Goal: Task Accomplishment & Management: Manage account settings

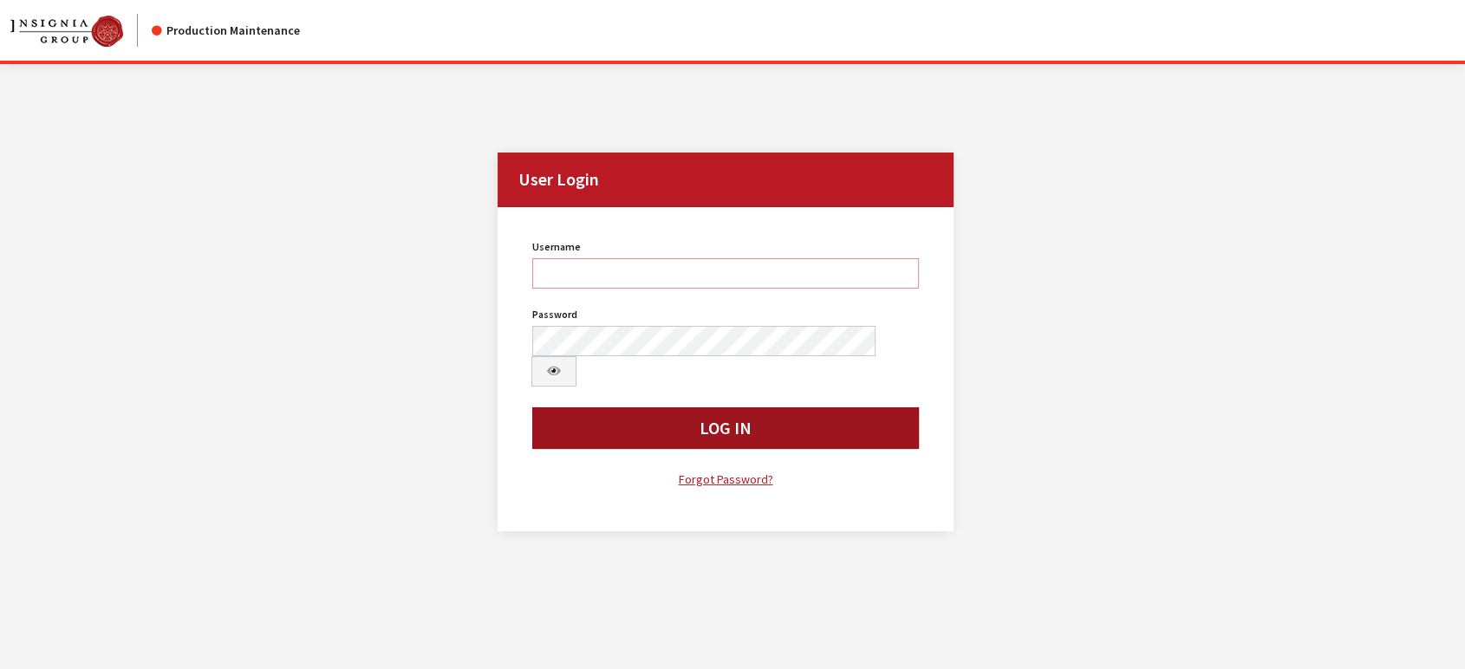
type input "jludwig"
click at [589, 407] on button "Log In" at bounding box center [725, 428] width 387 height 42
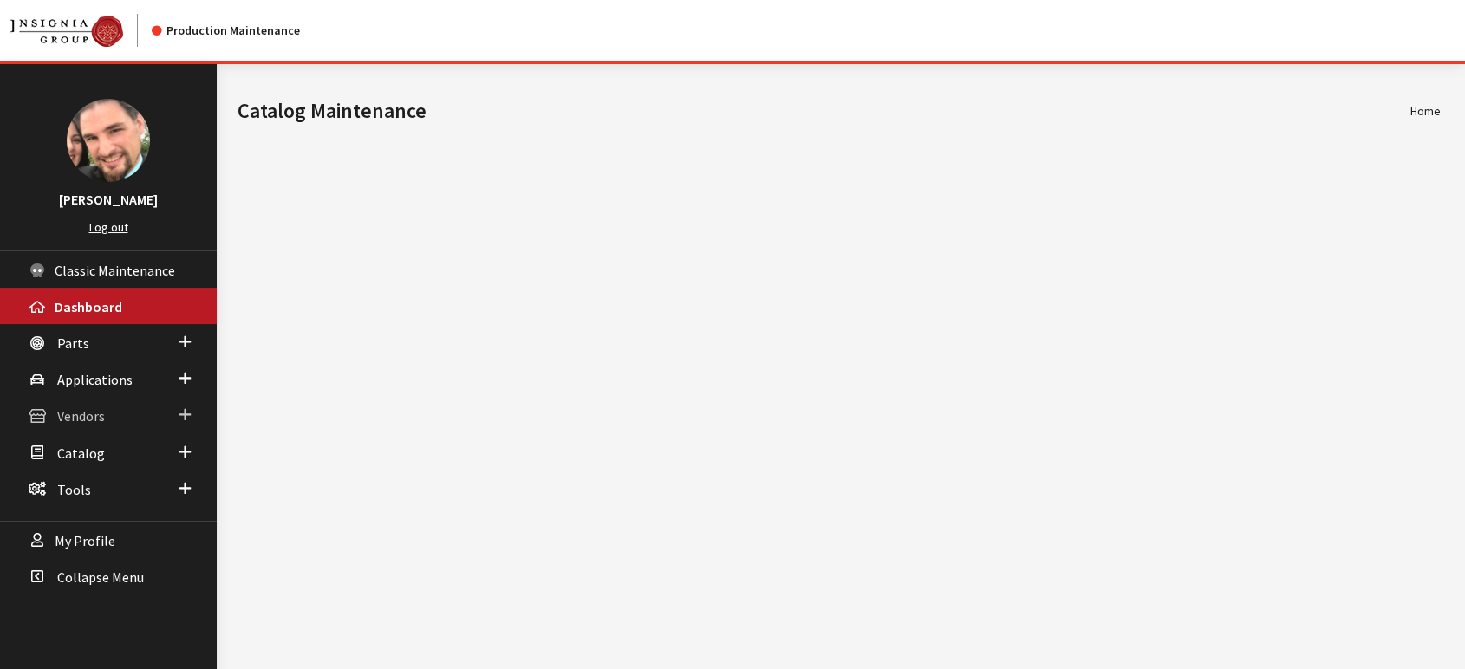
click at [80, 409] on span "Vendors" at bounding box center [81, 416] width 48 height 17
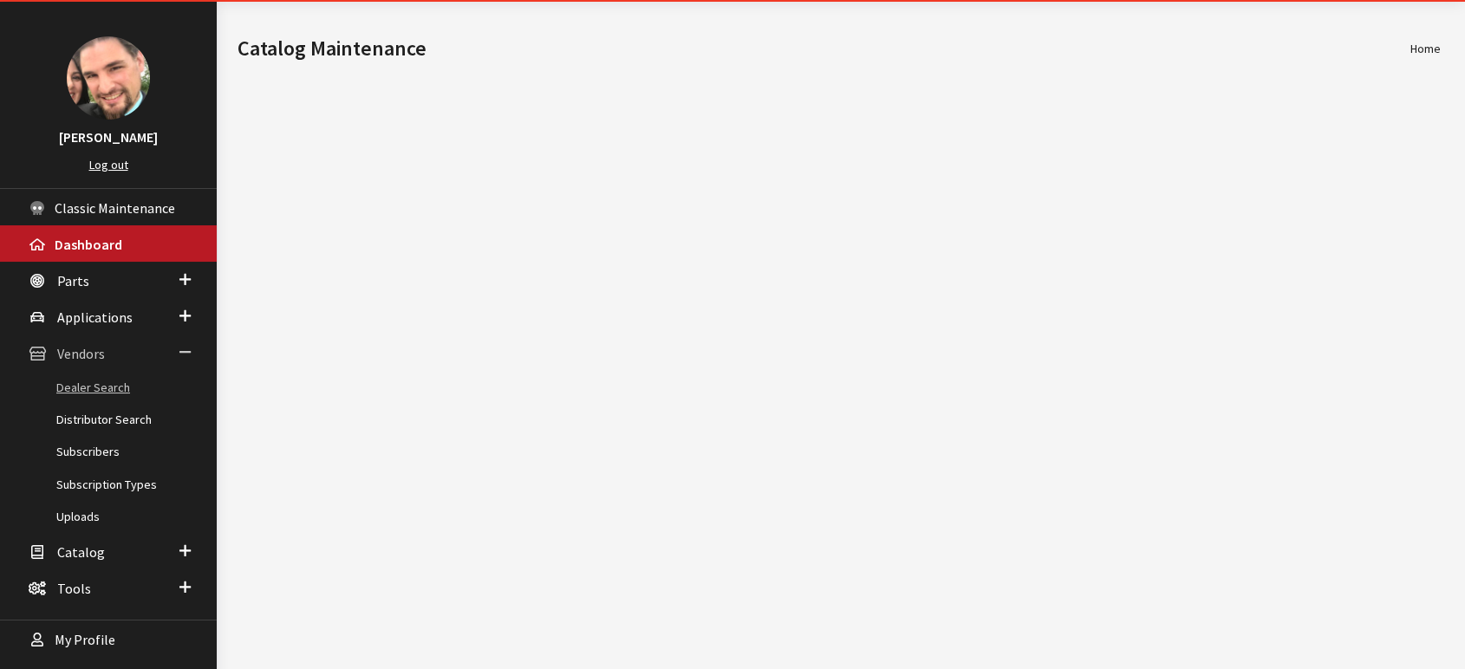
scroll to position [98, 0]
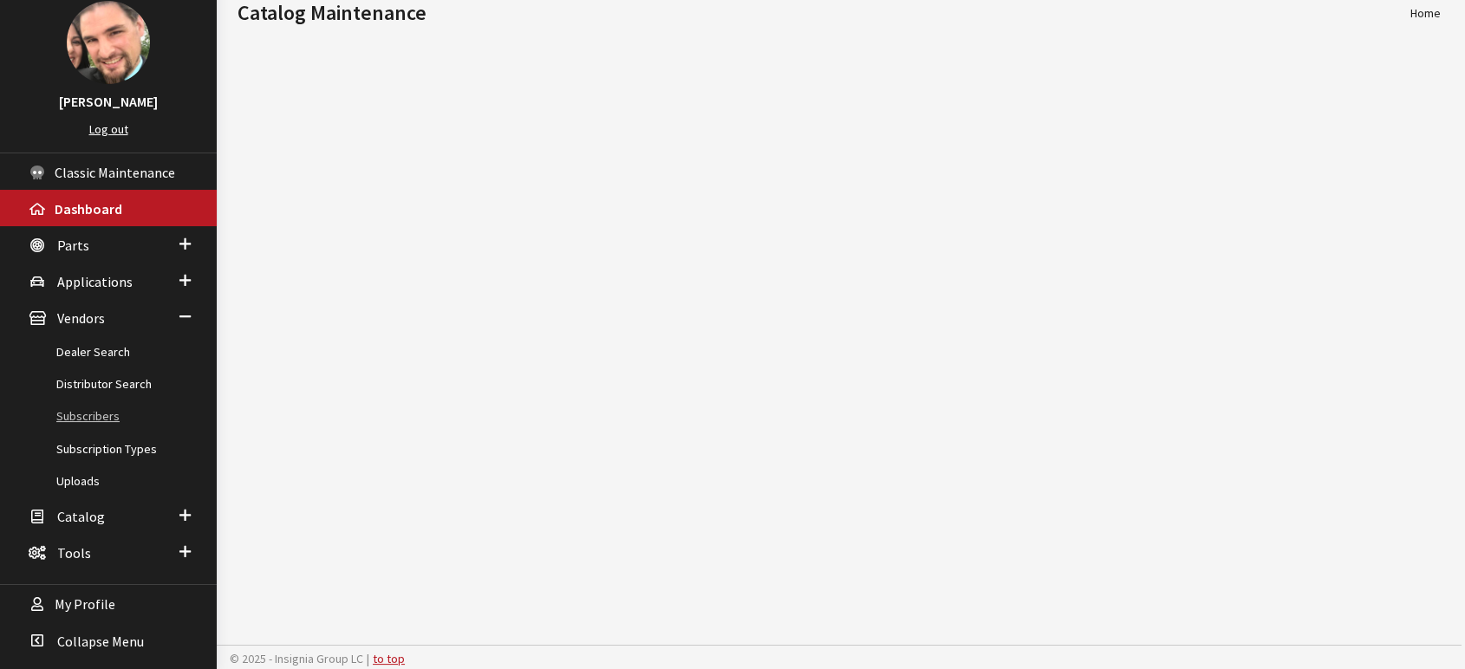
click at [94, 415] on link "Subscribers" at bounding box center [108, 416] width 217 height 32
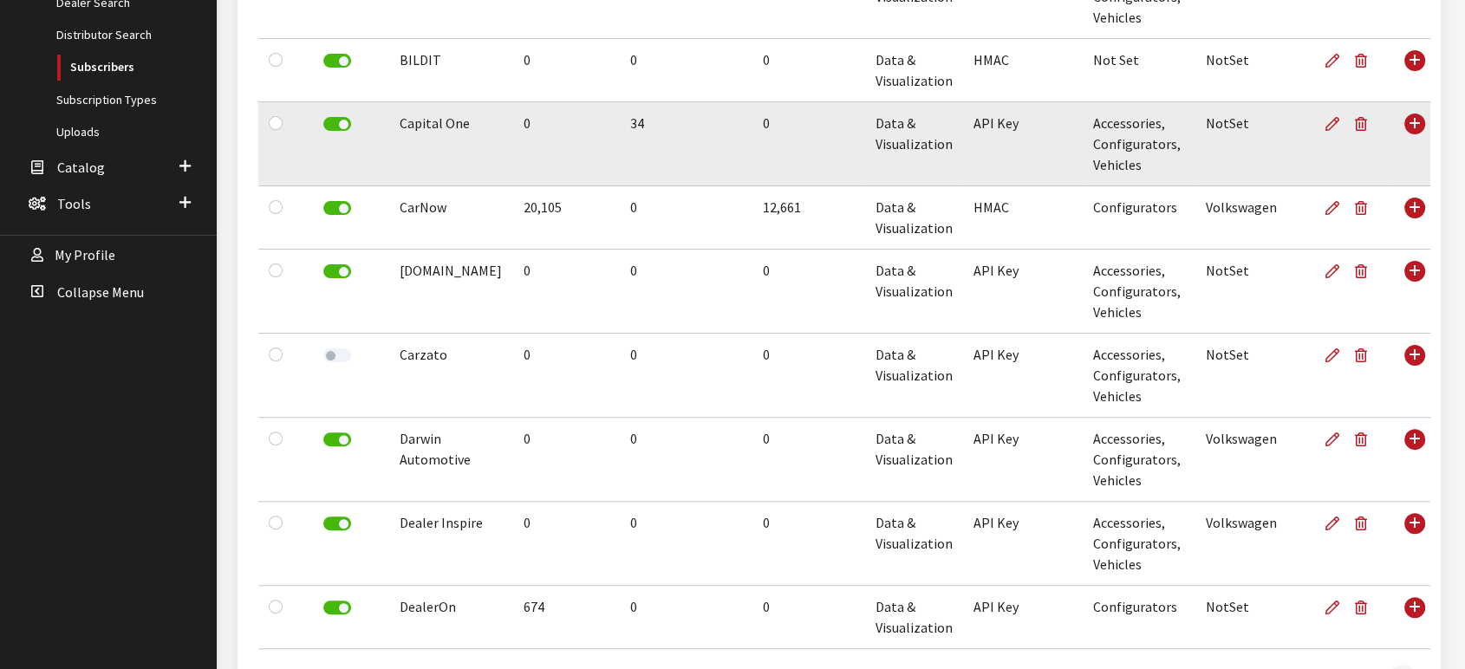
scroll to position [481, 0]
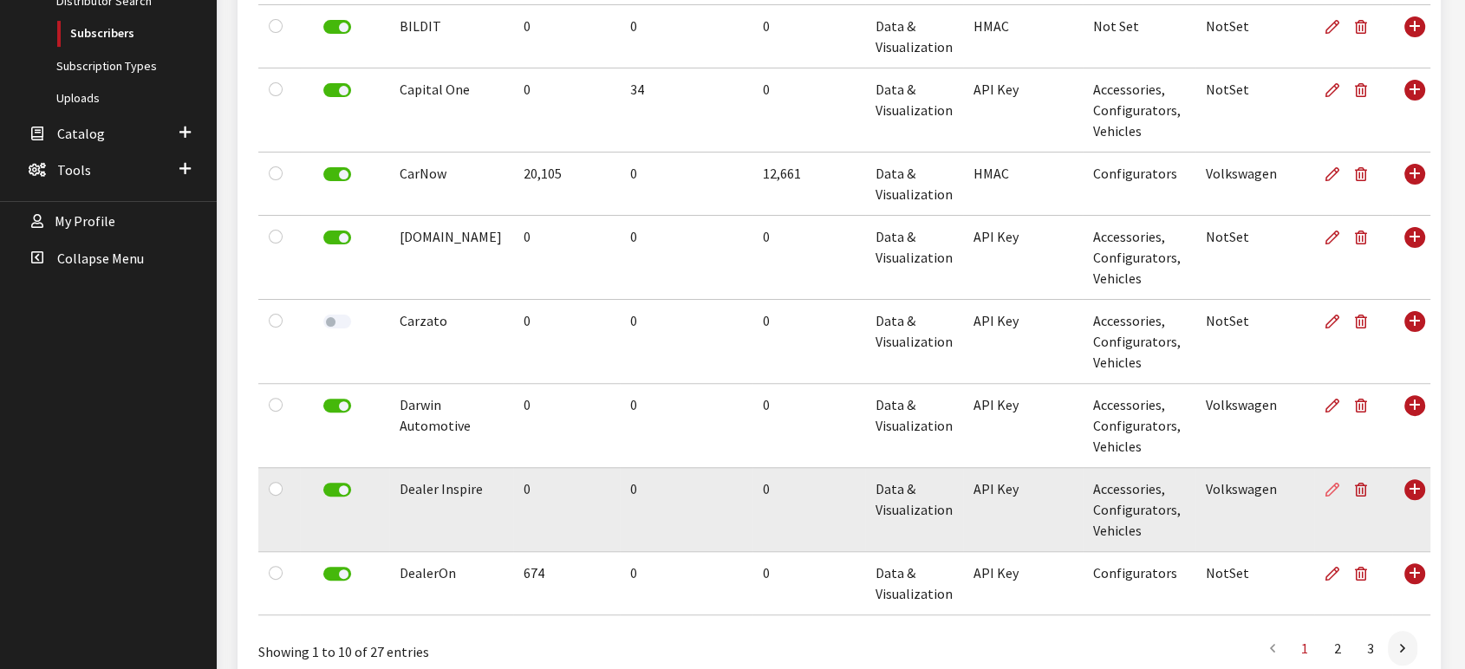
click at [1325, 491] on icon at bounding box center [1332, 491] width 14 height 14
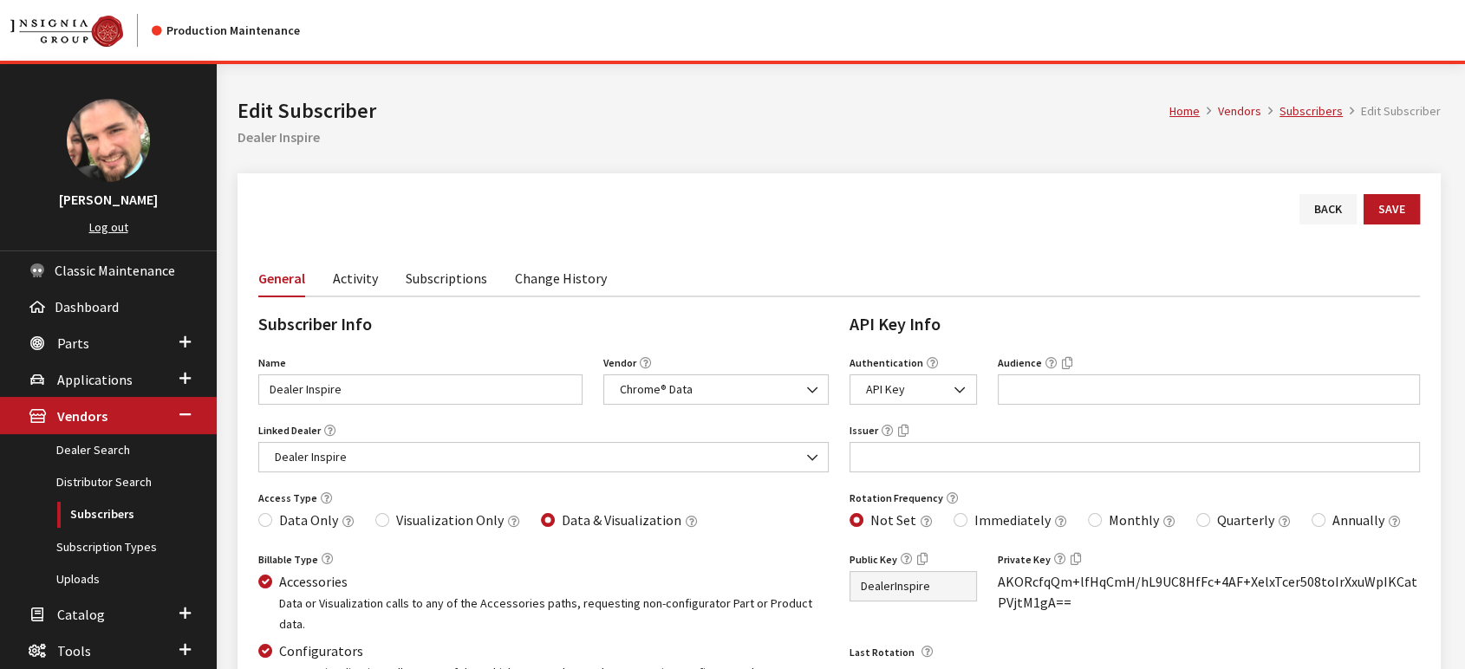
click at [349, 278] on link "Activity" at bounding box center [355, 277] width 45 height 36
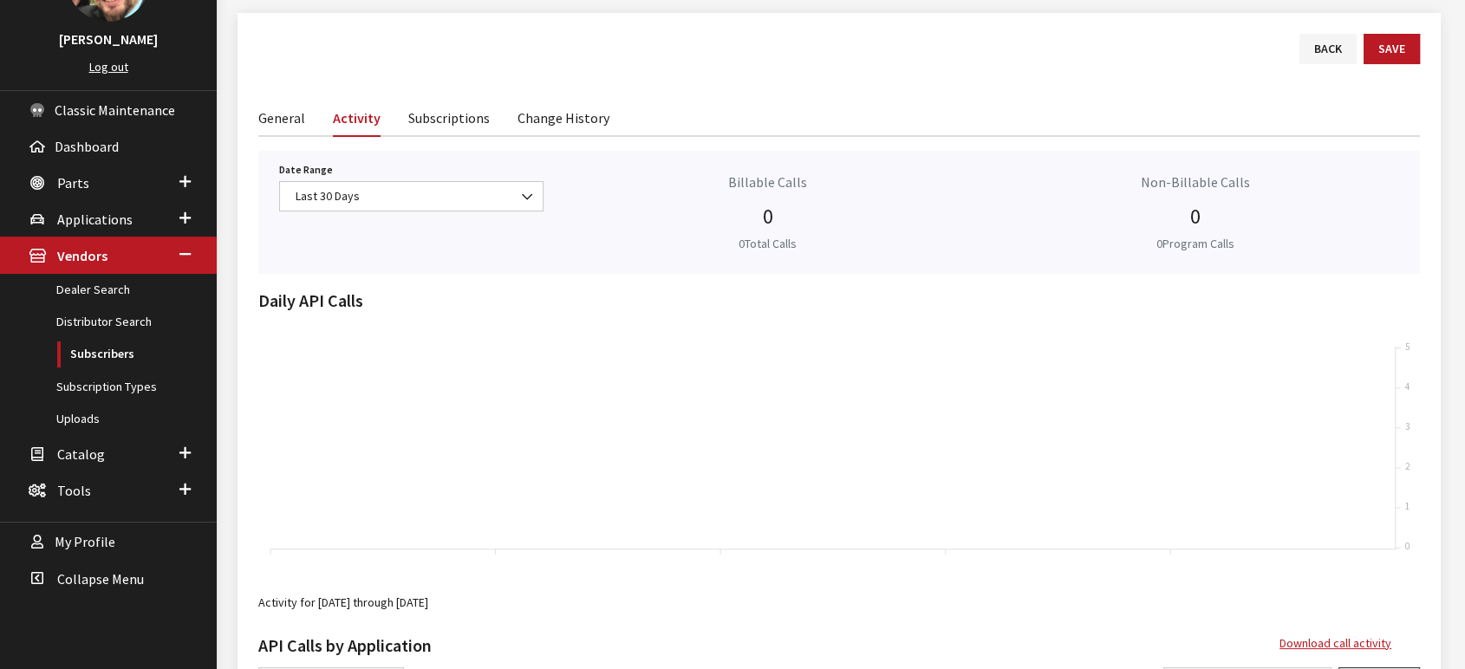
scroll to position [77, 0]
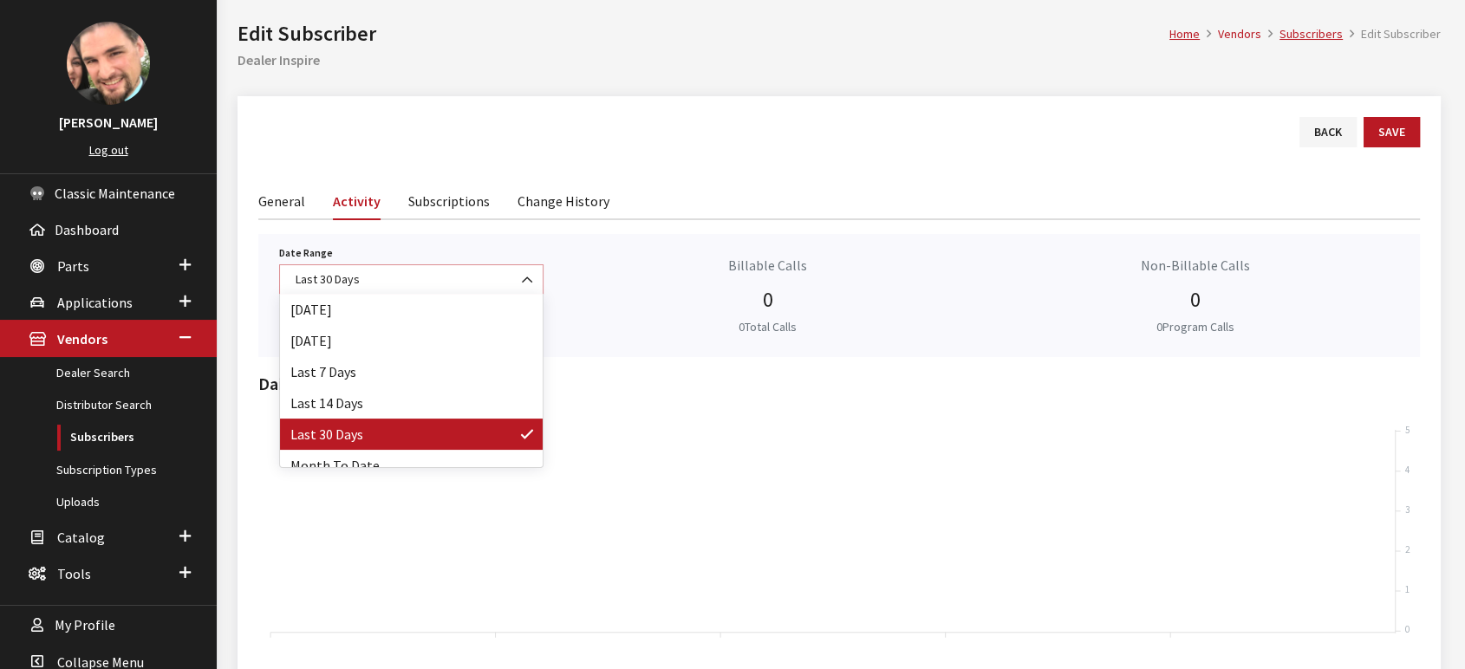
click at [522, 271] on b at bounding box center [522, 271] width 0 height 0
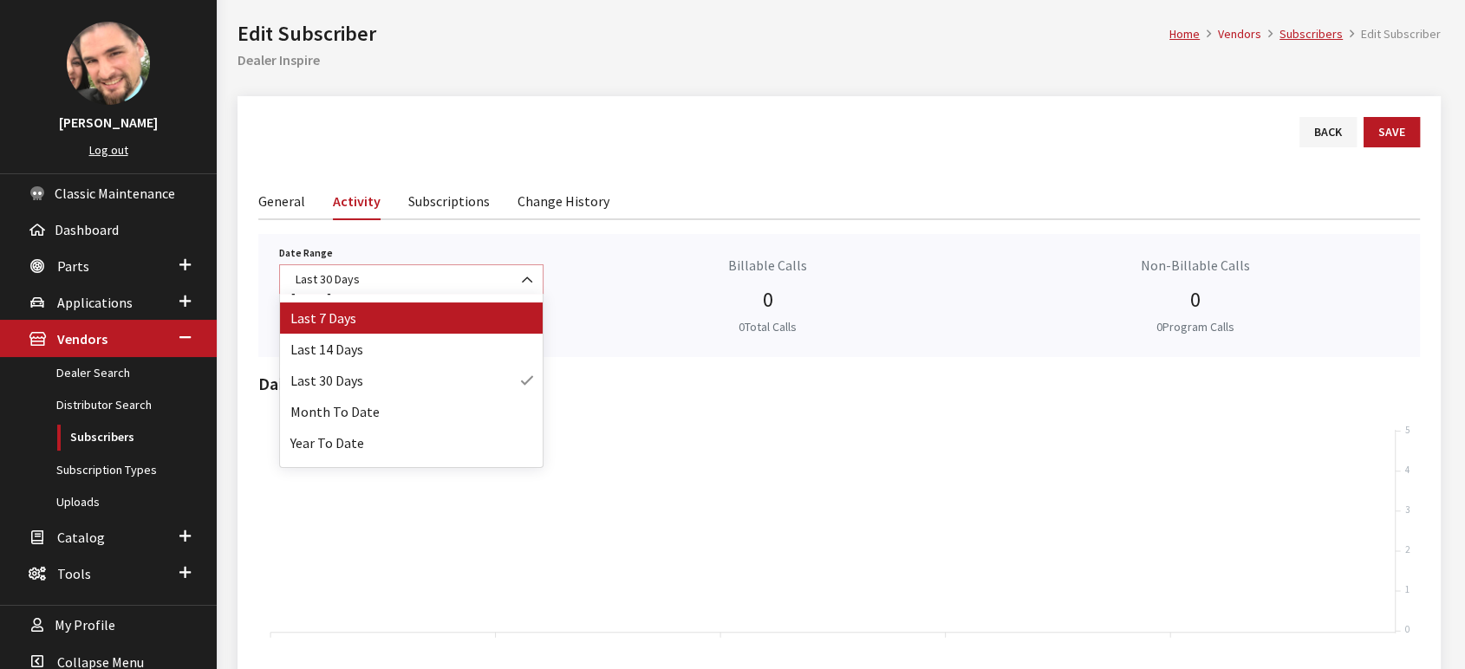
scroll to position [76, 0]
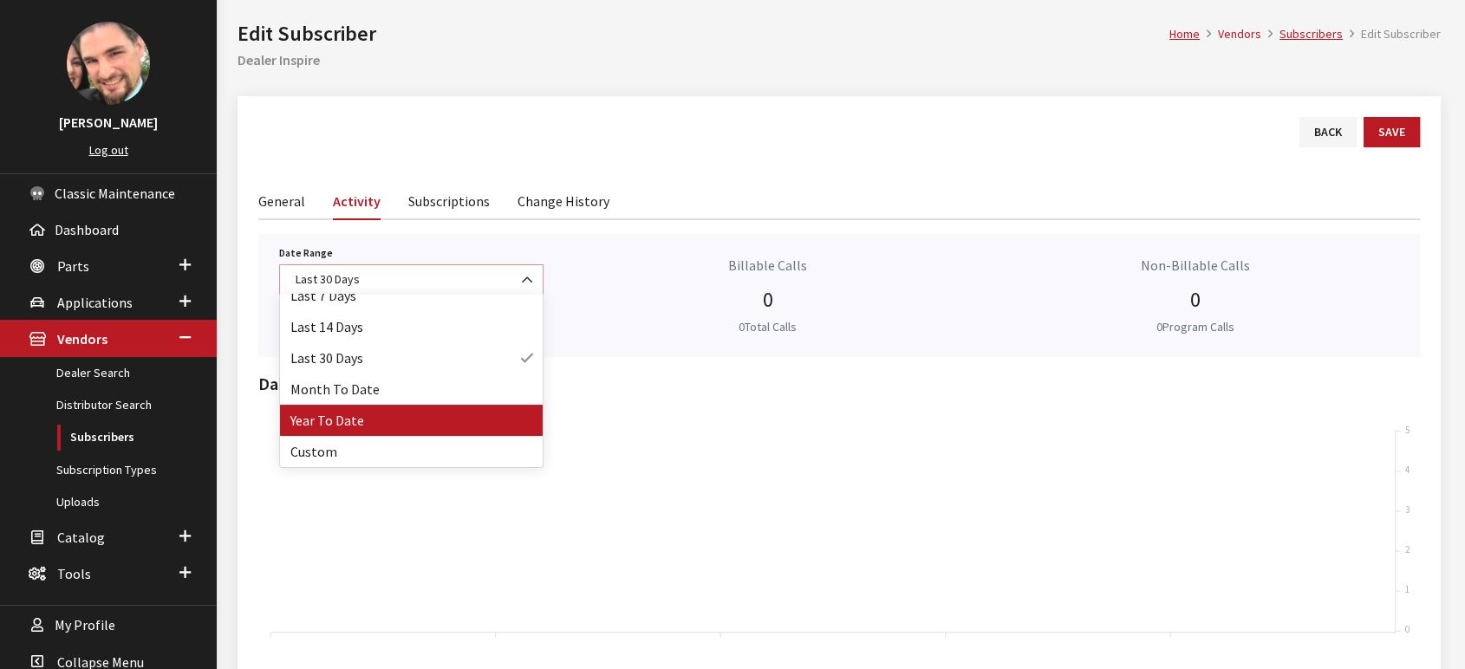
select select "64"
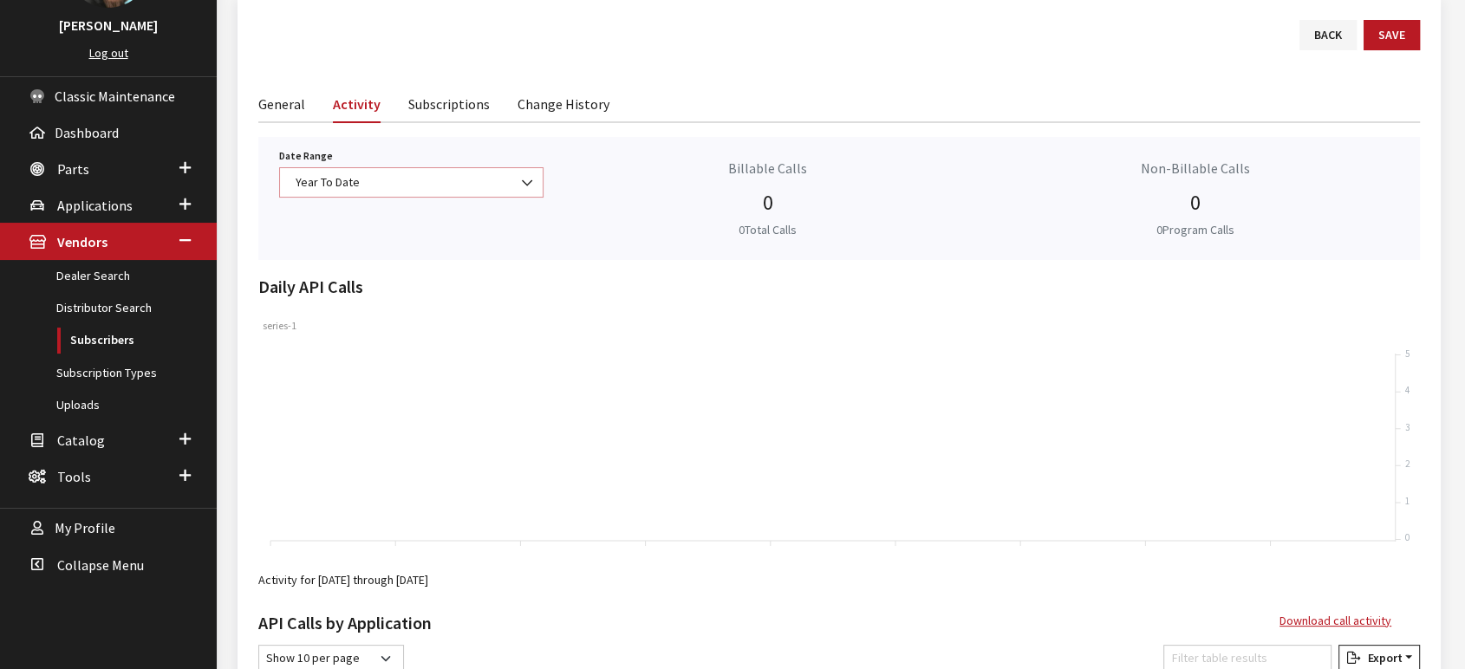
scroll to position [0, 0]
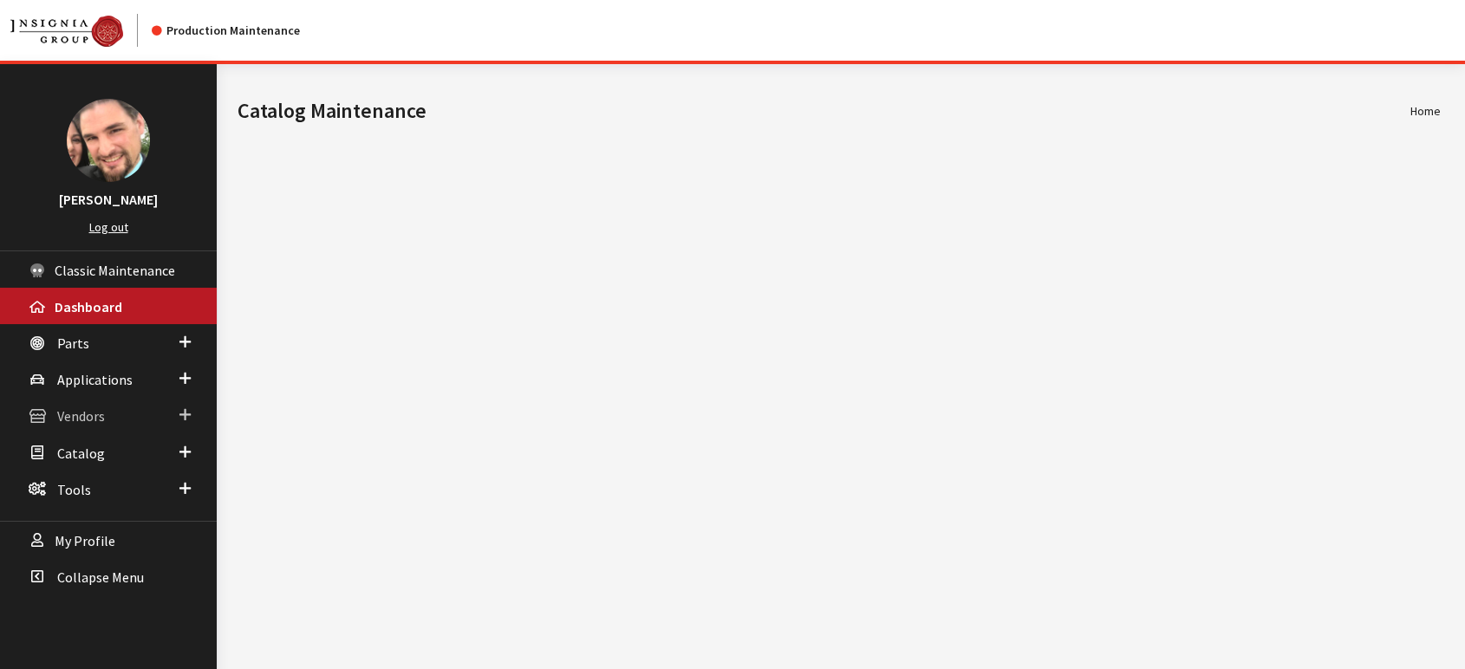
click at [71, 414] on span "Vendors" at bounding box center [81, 416] width 48 height 17
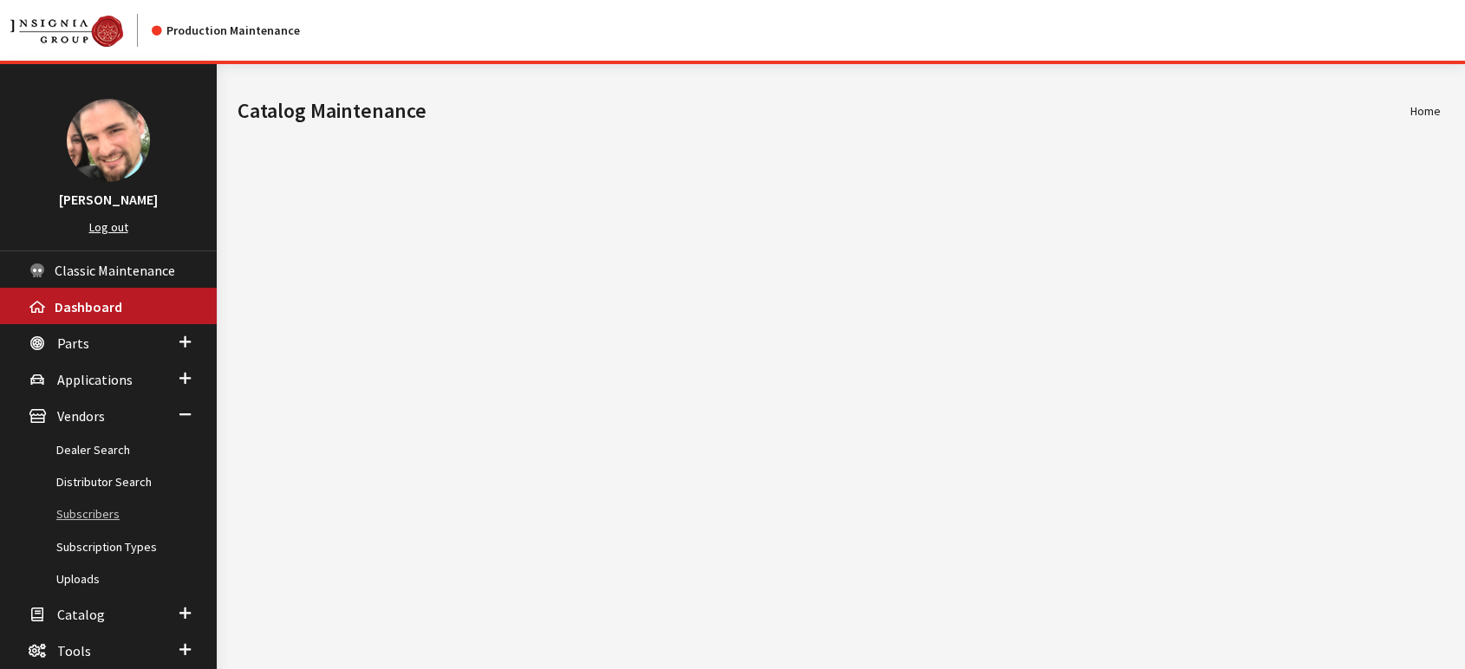
click at [92, 505] on link "Subscribers" at bounding box center [108, 514] width 217 height 32
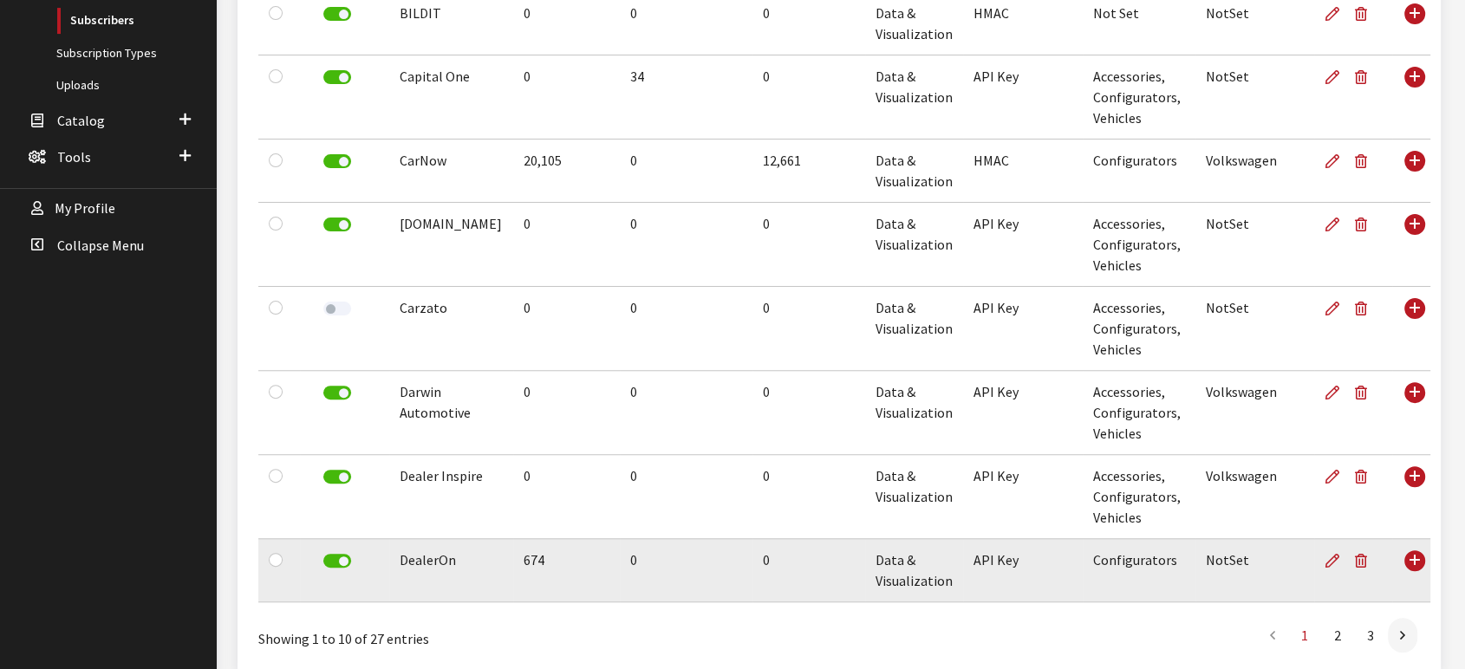
scroll to position [570, 0]
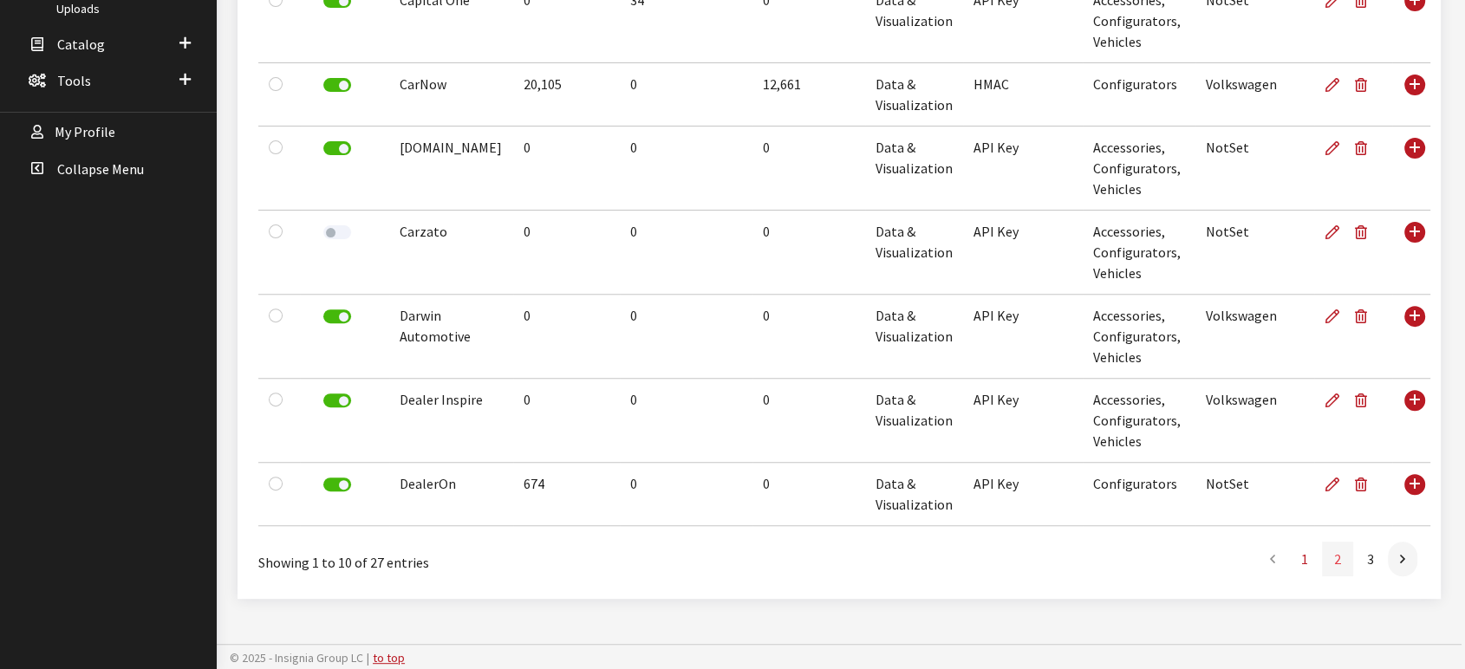
click at [1336, 557] on link "2" at bounding box center [1337, 559] width 31 height 35
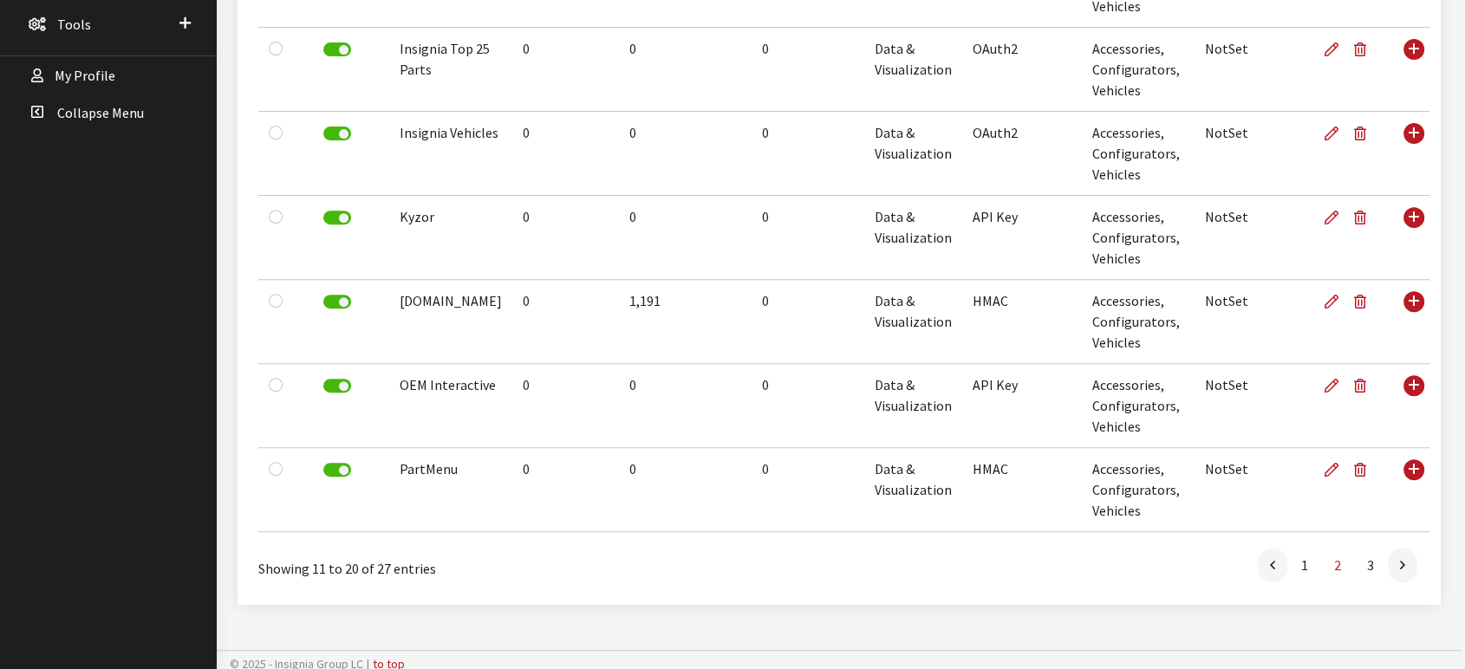
scroll to position [633, 0]
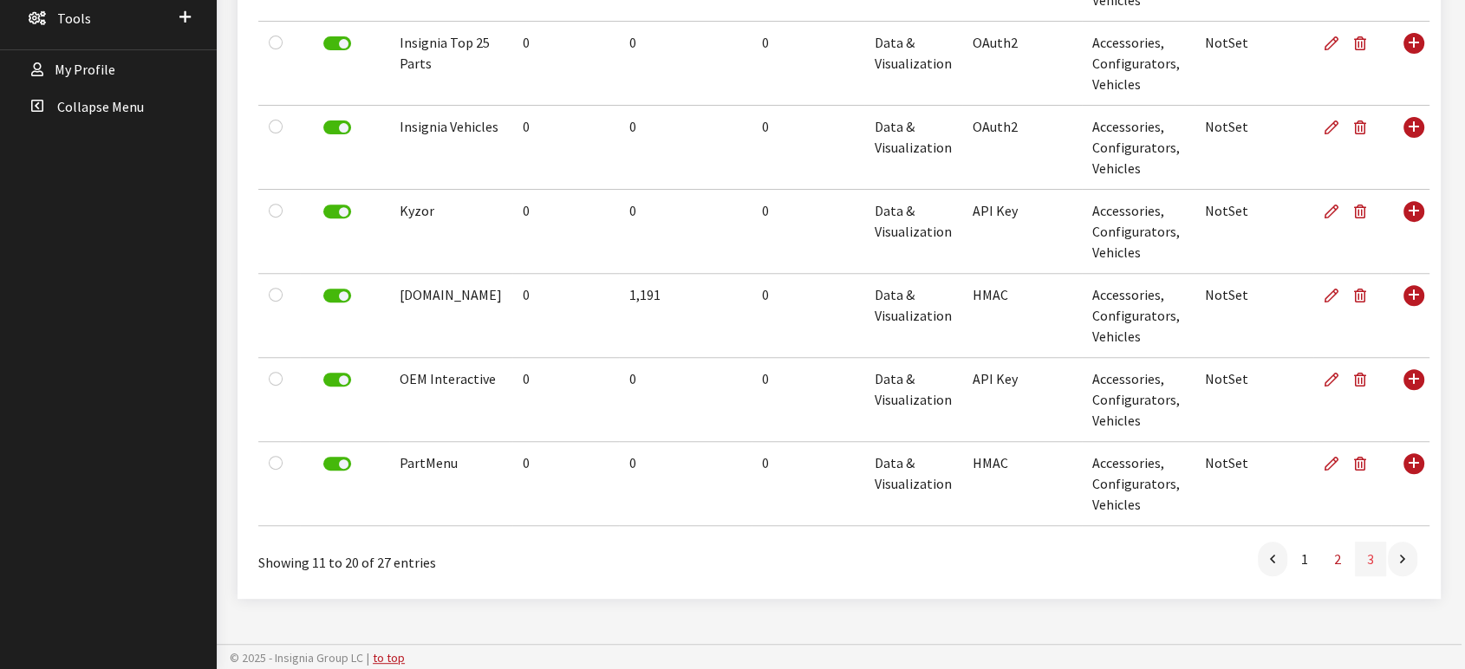
click at [1370, 560] on link "3" at bounding box center [1370, 559] width 31 height 35
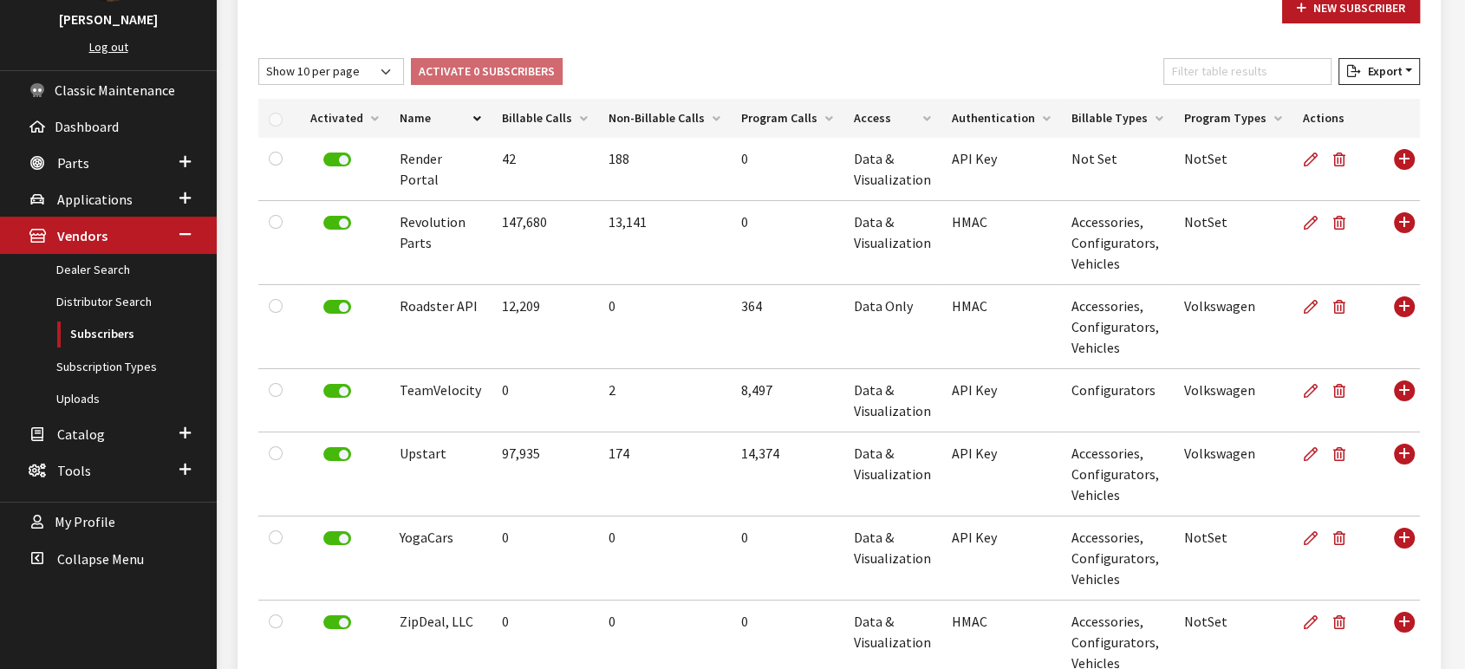
scroll to position [340, 0]
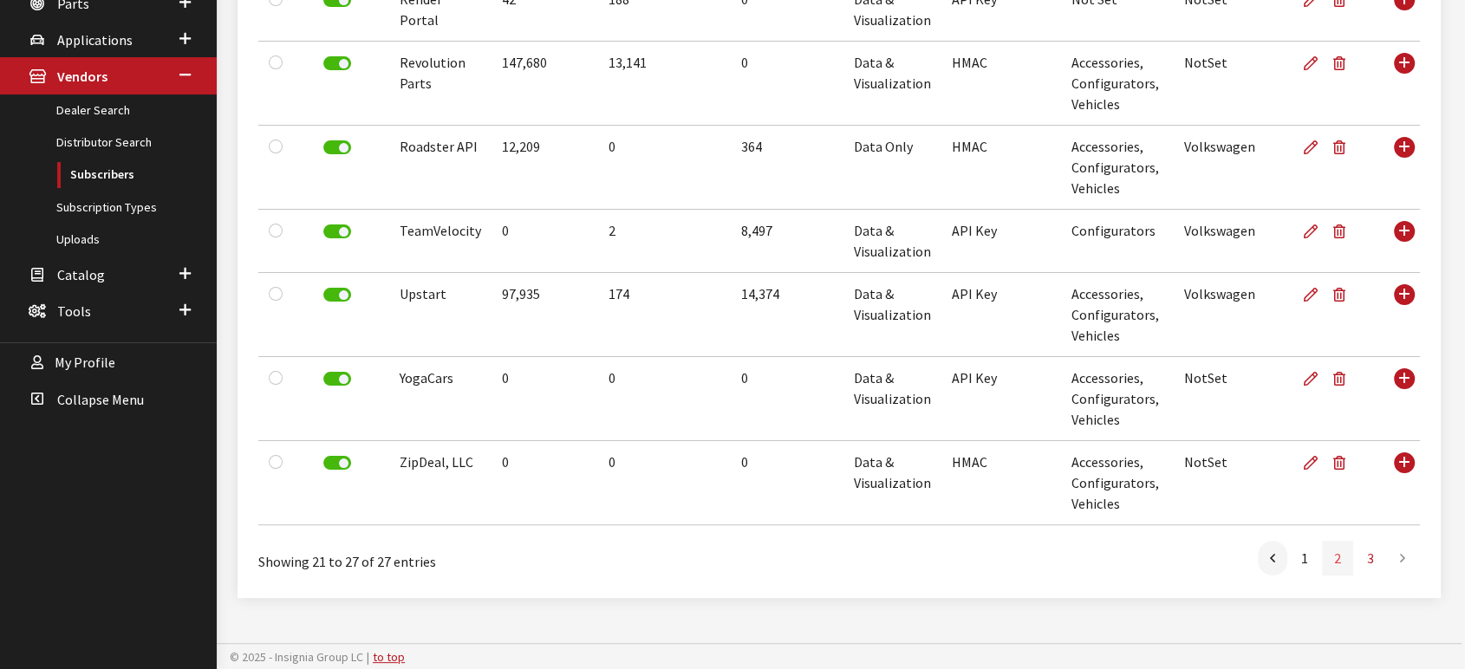
click at [1337, 555] on link "2" at bounding box center [1337, 558] width 31 height 35
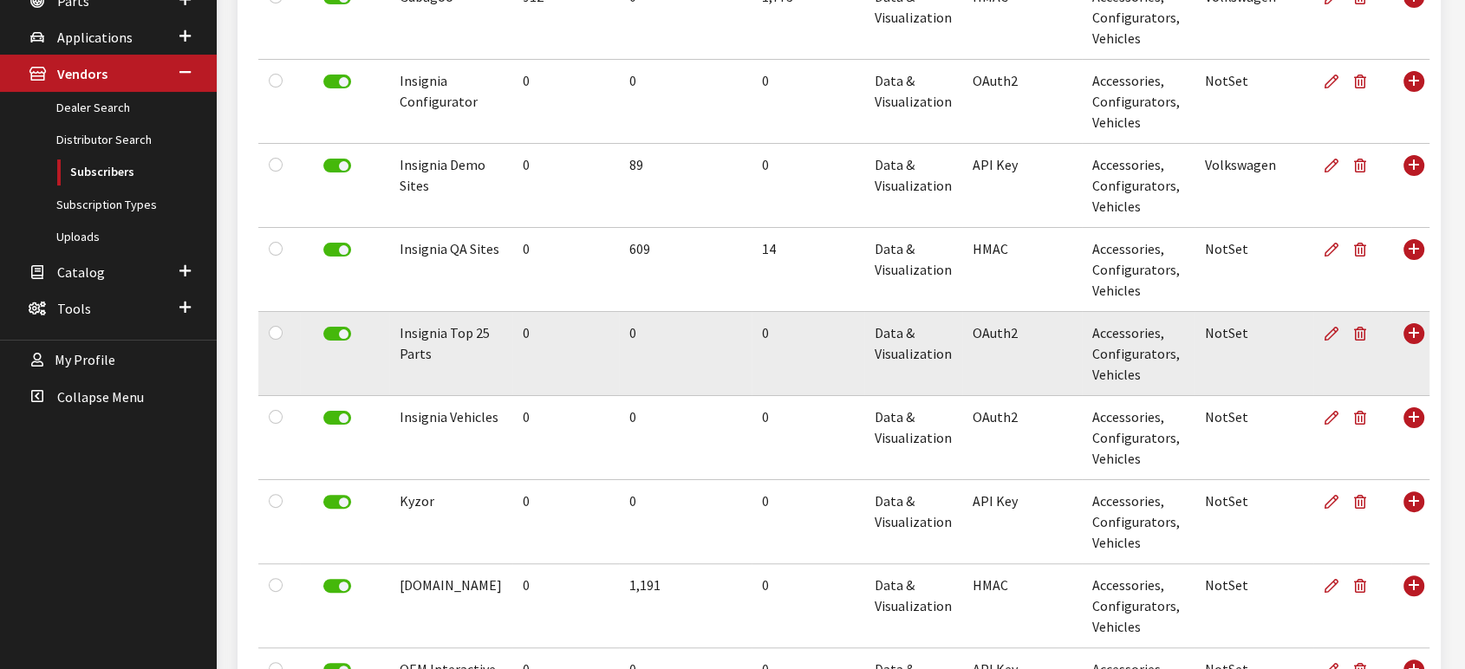
scroll to position [633, 0]
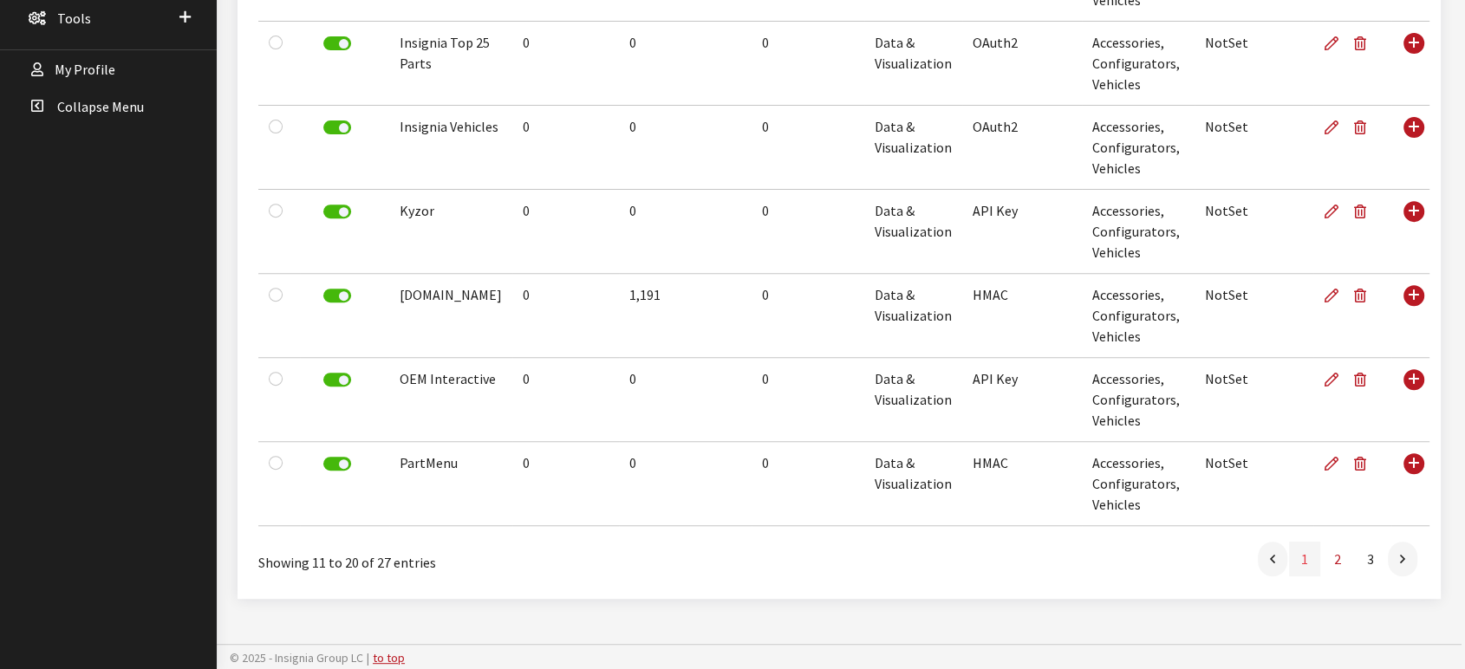
click at [1305, 553] on link "1" at bounding box center [1304, 559] width 31 height 35
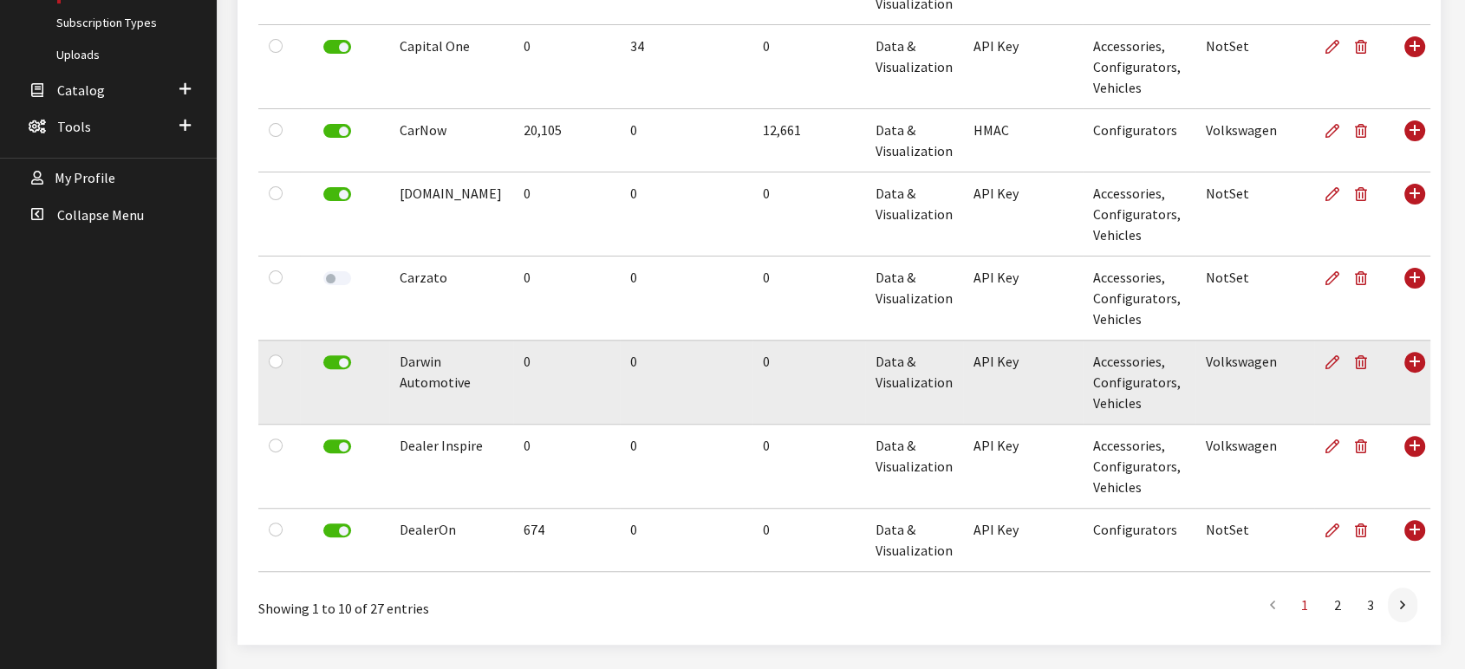
scroll to position [570, 0]
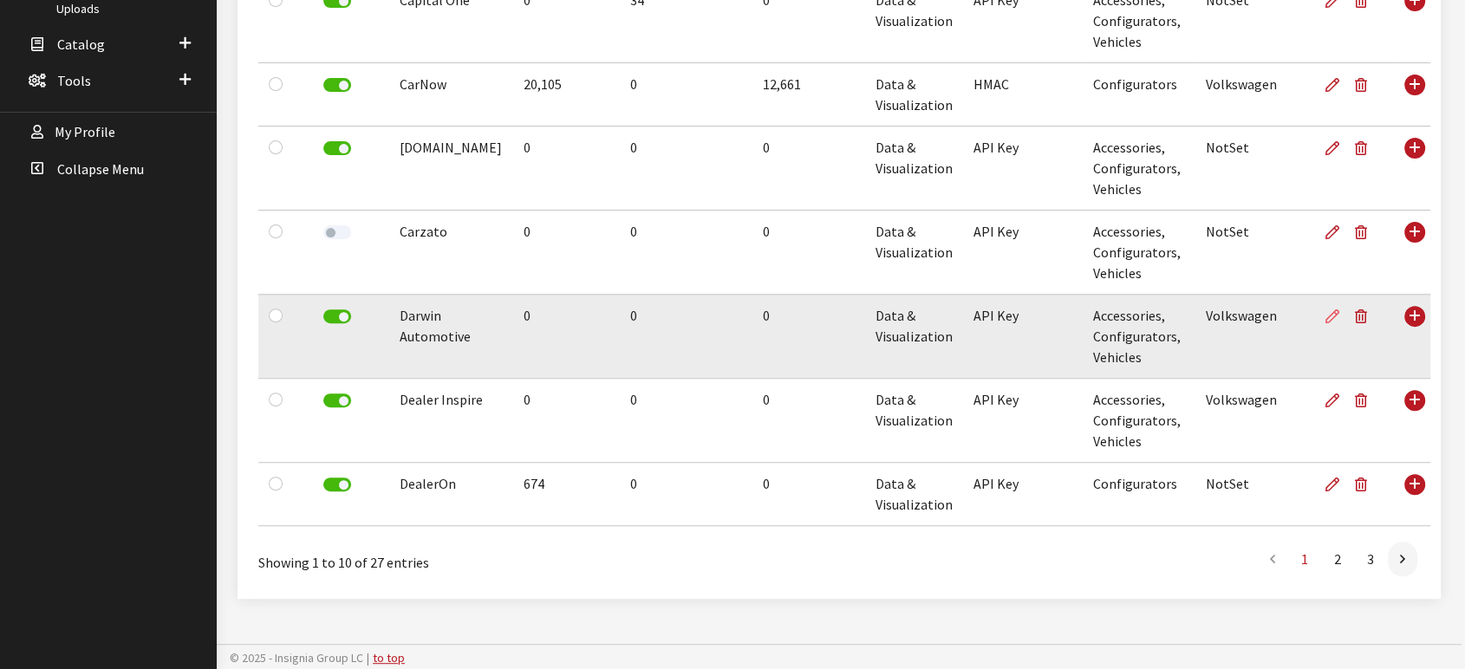
click at [1325, 317] on icon at bounding box center [1332, 317] width 14 height 14
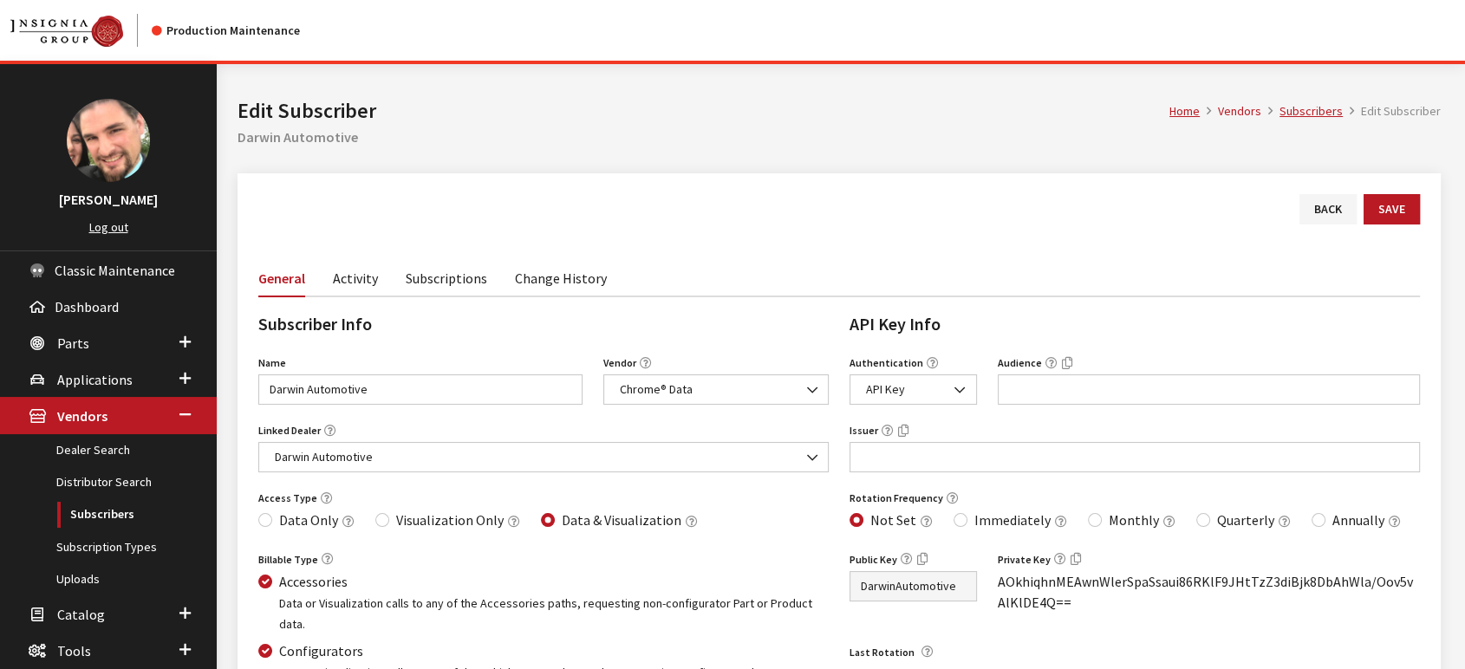
drag, startPoint x: 0, startPoint y: 0, endPoint x: 355, endPoint y: 278, distance: 450.7
click at [355, 277] on link "Activity" at bounding box center [355, 277] width 45 height 36
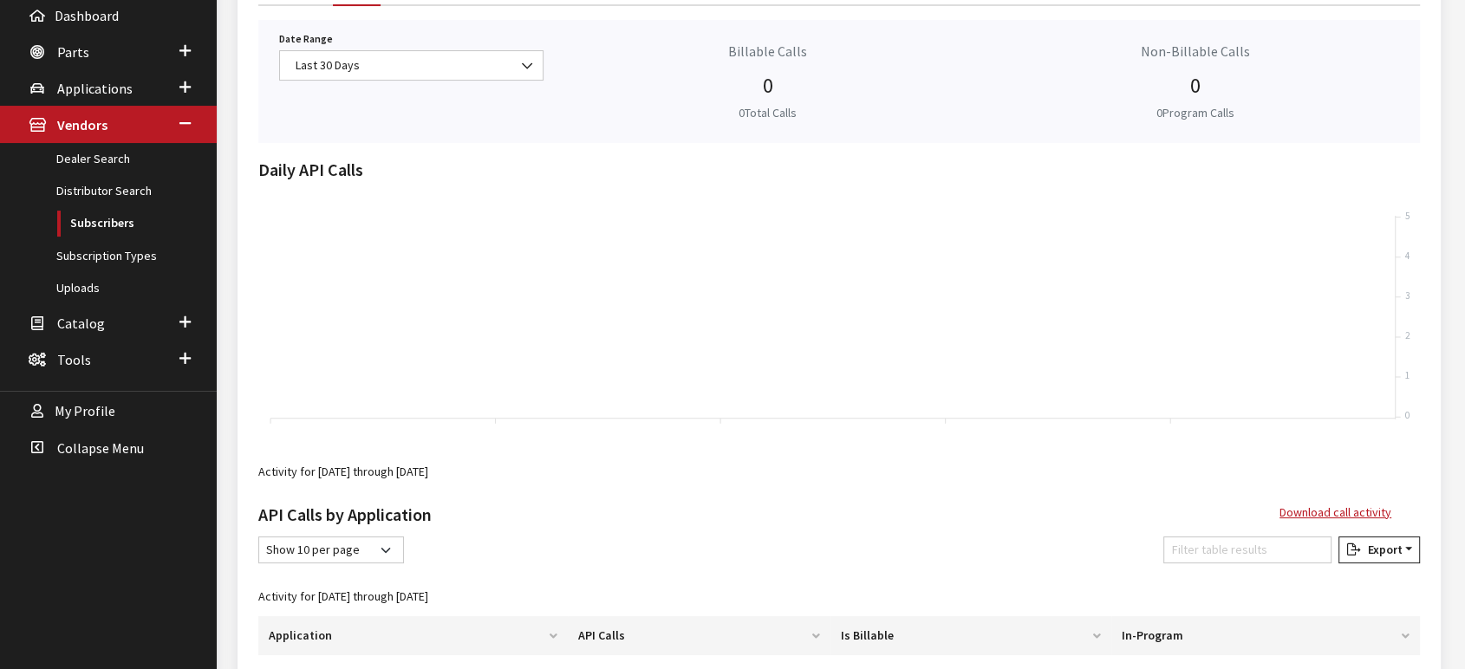
scroll to position [289, 0]
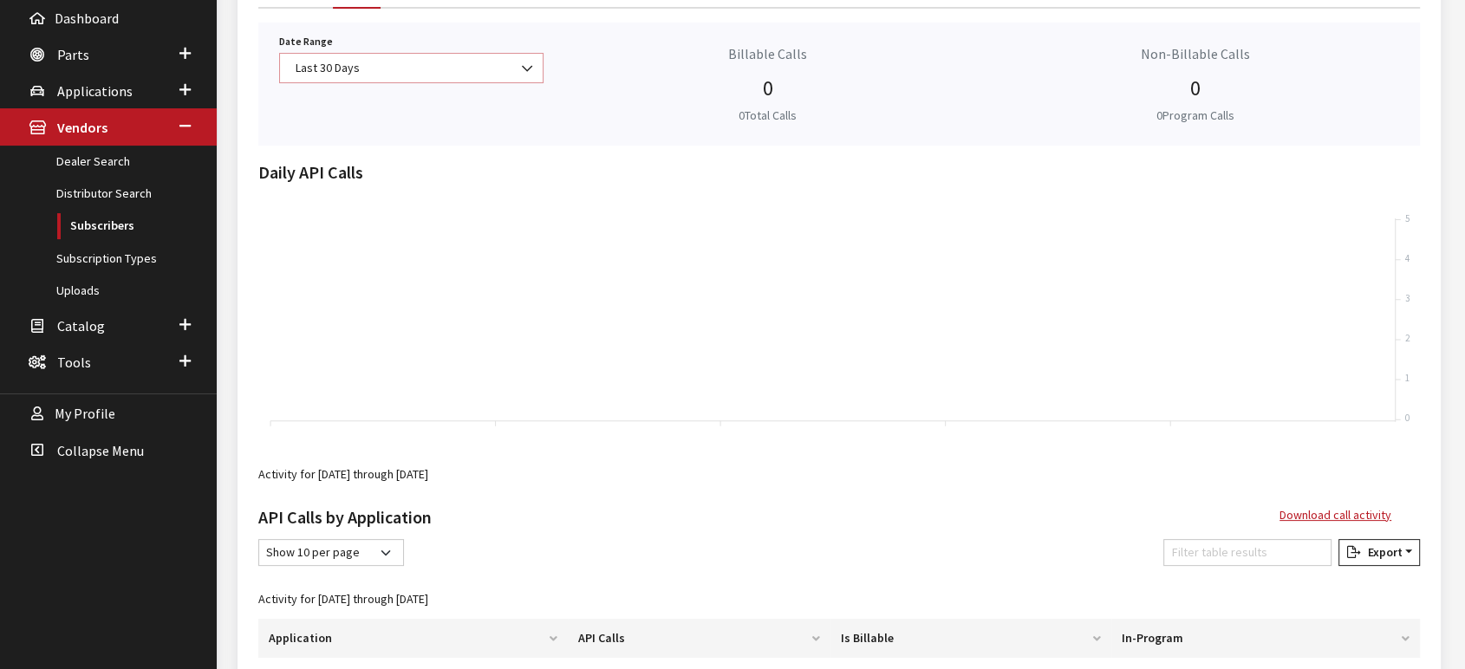
click at [477, 71] on span "Last 30 Days" at bounding box center [411, 68] width 242 height 18
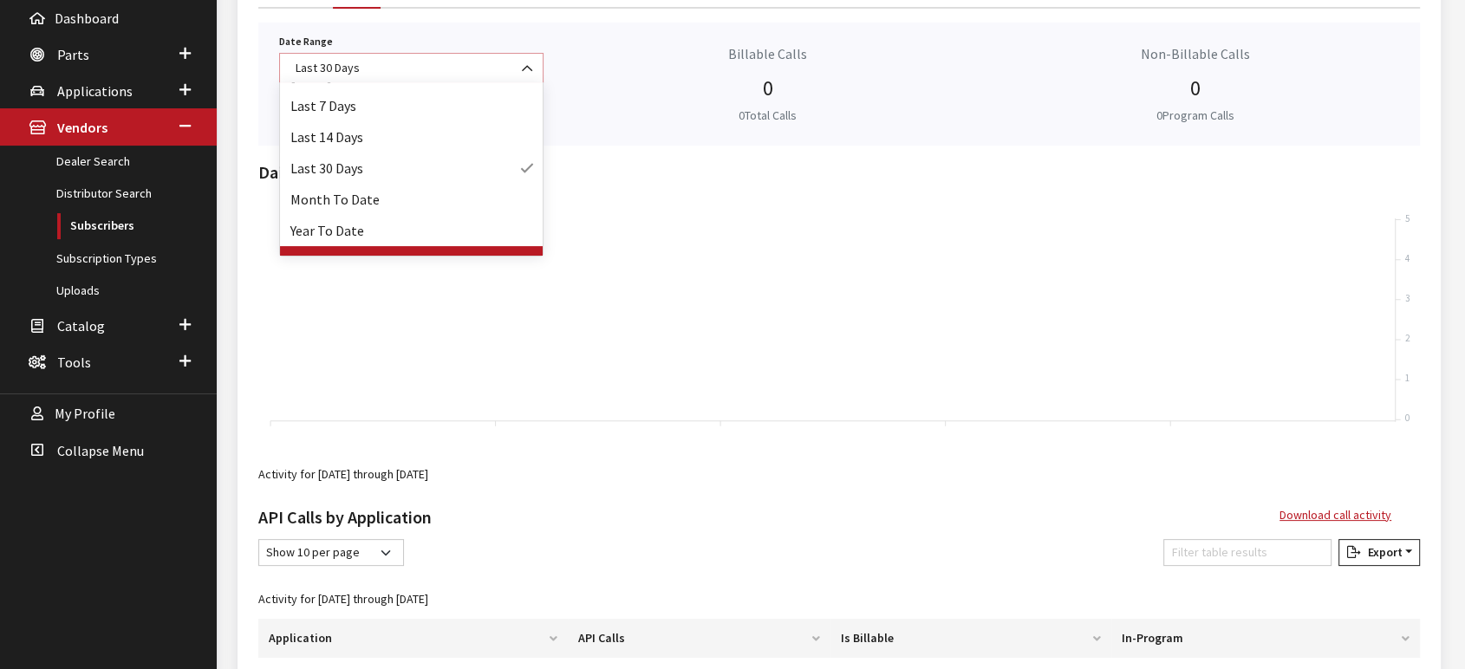
scroll to position [76, 0]
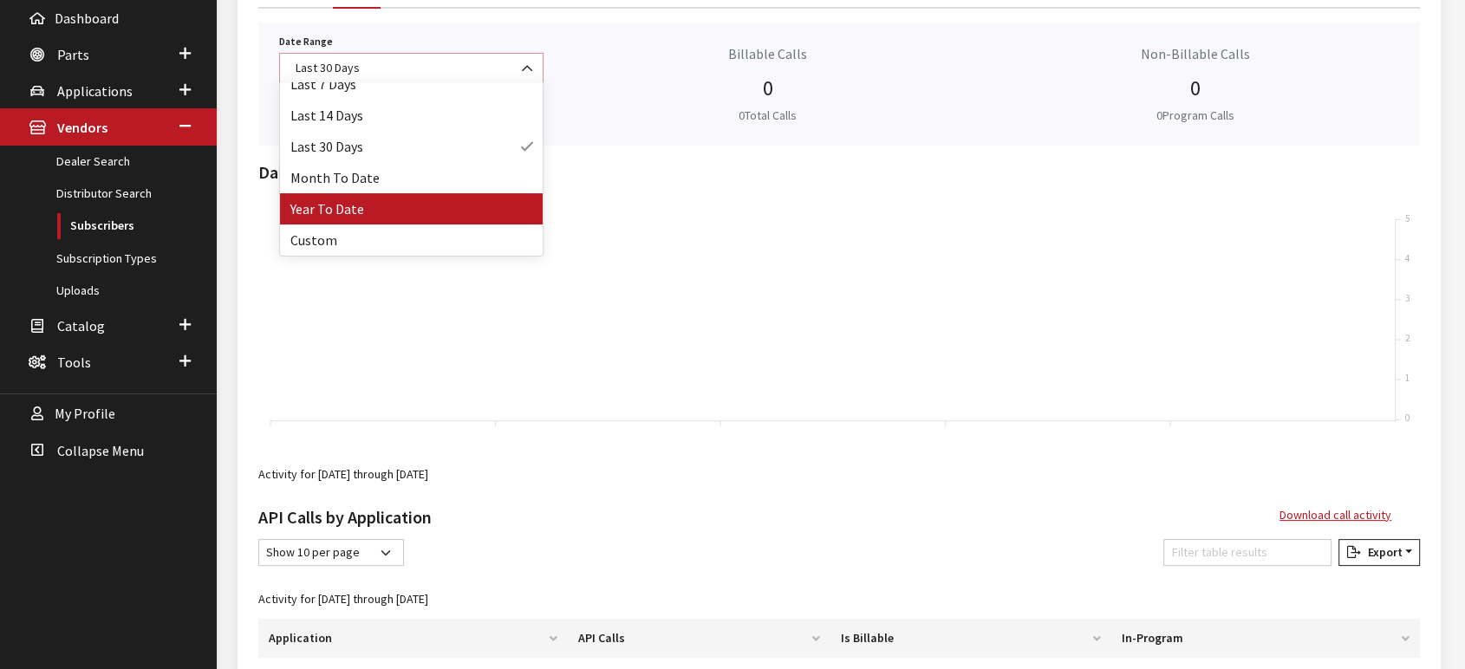
select select "64"
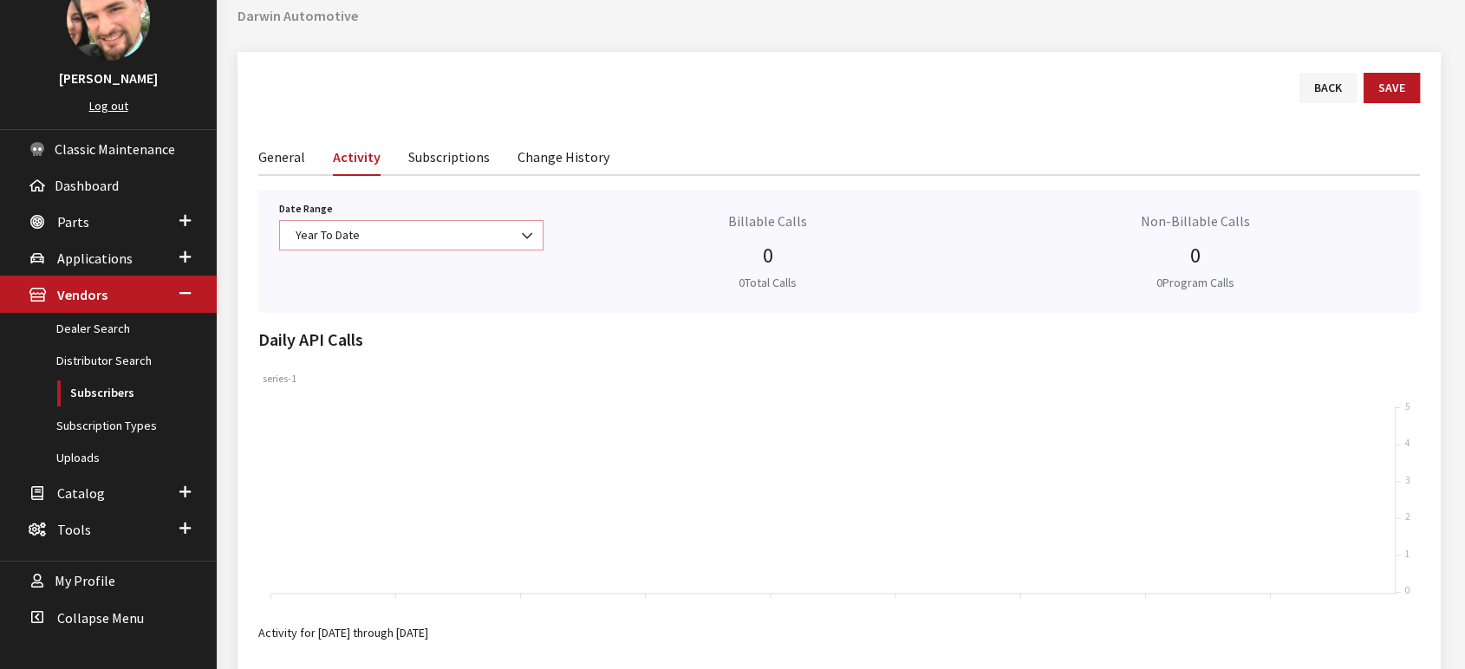
scroll to position [0, 0]
